Goal: Task Accomplishment & Management: Manage account settings

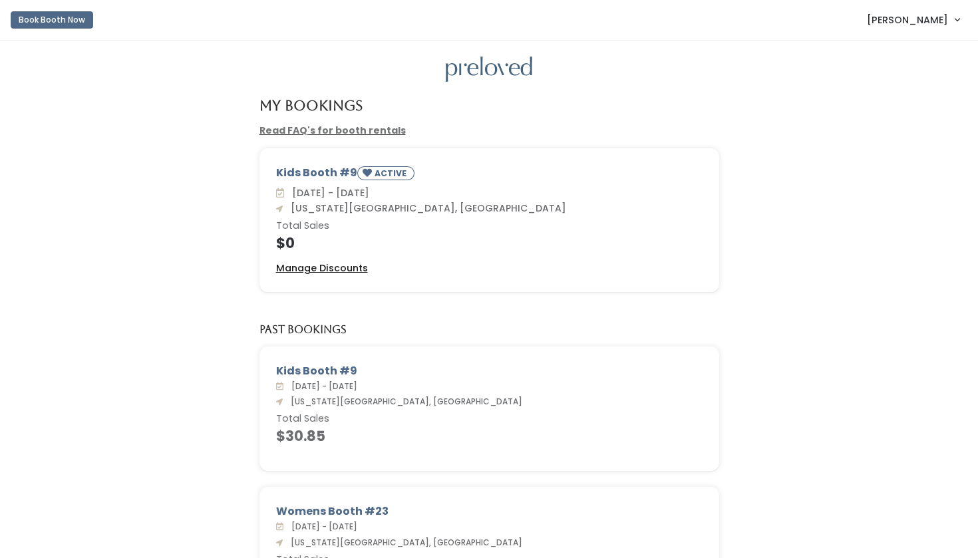
click at [348, 263] on u "Manage Discounts" at bounding box center [322, 267] width 92 height 13
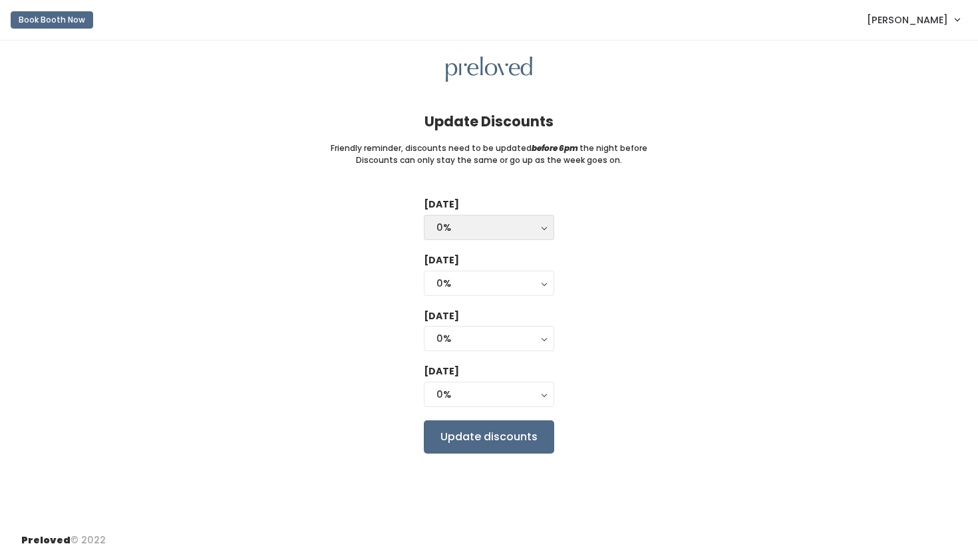
click at [531, 227] on div "0%" at bounding box center [488, 227] width 105 height 15
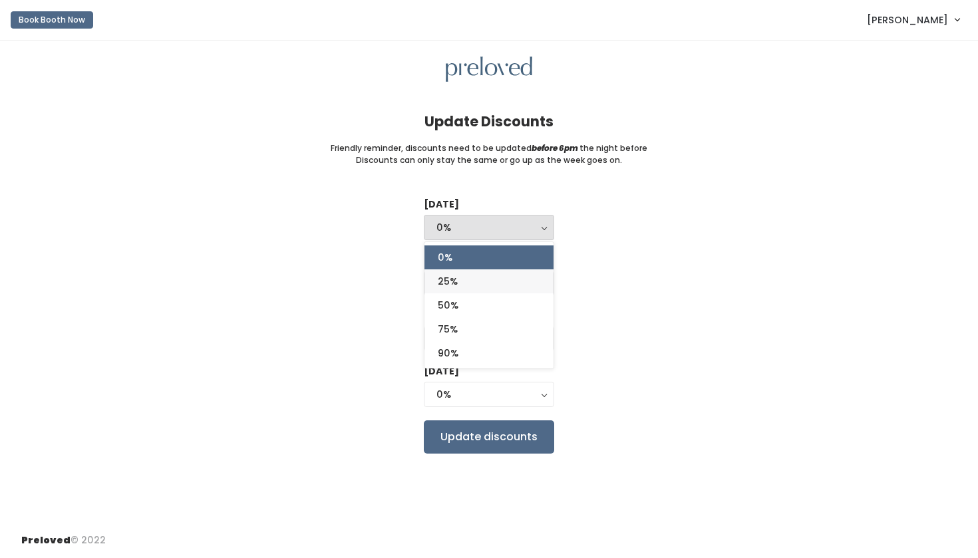
click at [502, 281] on link "25%" at bounding box center [488, 281] width 129 height 24
select select "25%"
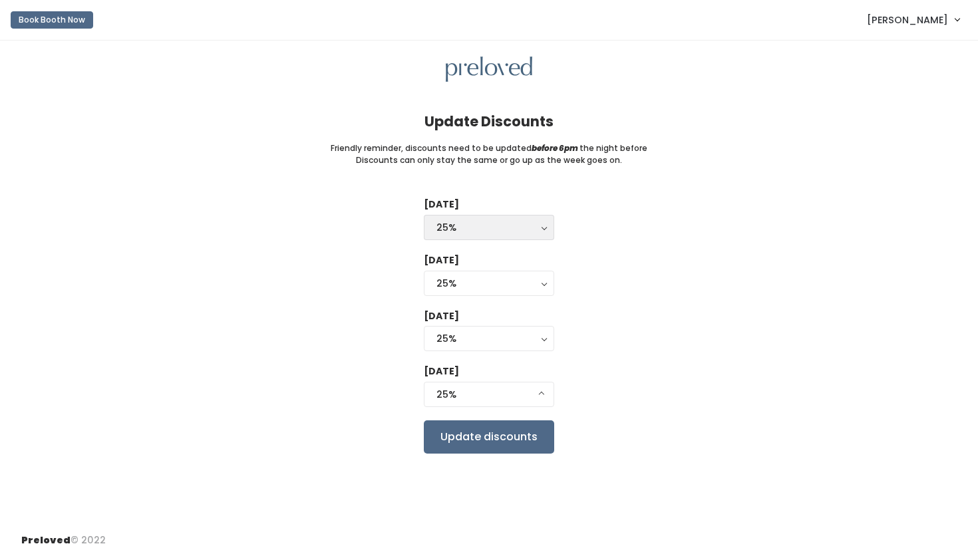
click at [549, 233] on button "25%" at bounding box center [489, 227] width 130 height 25
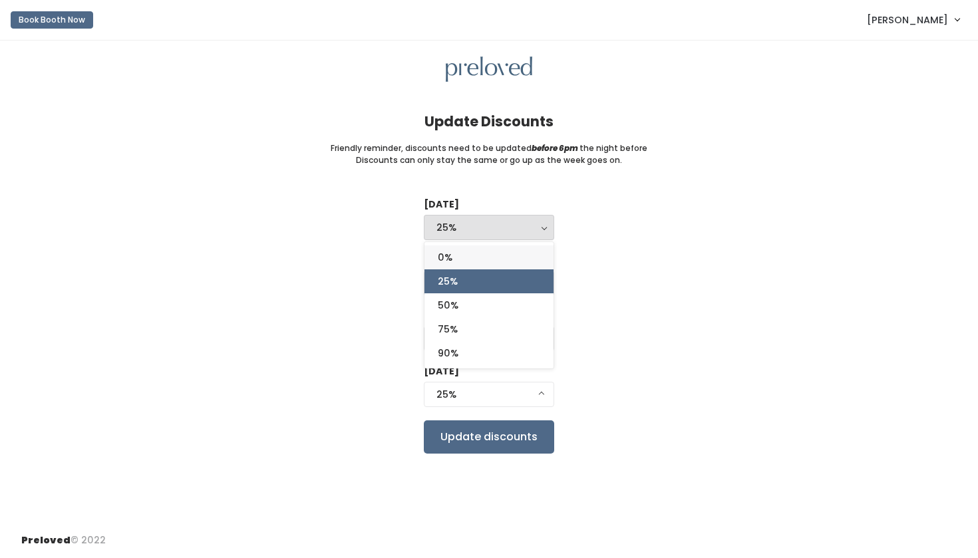
click at [486, 257] on link "0%" at bounding box center [488, 257] width 129 height 24
select select "0%"
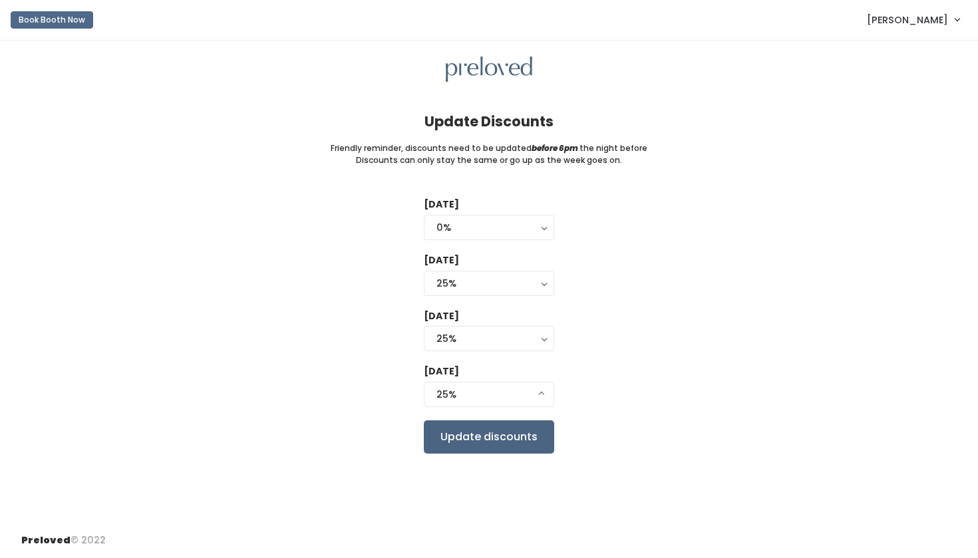
click at [470, 436] on input "Update discounts" at bounding box center [489, 436] width 130 height 33
